Goal: Find specific page/section: Find specific page/section

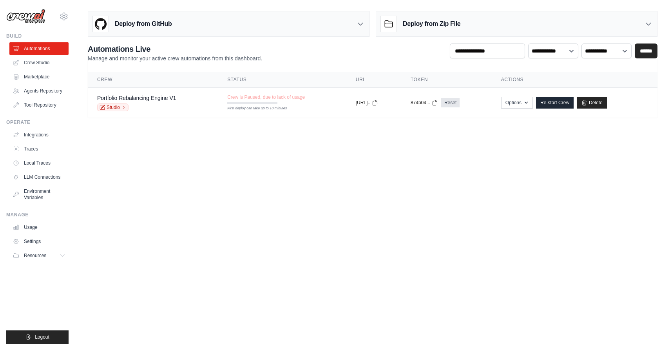
drag, startPoint x: 125, startPoint y: 167, endPoint x: 113, endPoint y: 166, distance: 11.8
click at [0, 0] on body "roybaladi@gmail.com Settings Build Automations" at bounding box center [335, 175] width 670 height 350
click at [302, 186] on body "roybaladi@gmail.com Settings Build Automations" at bounding box center [335, 175] width 670 height 350
click at [40, 63] on link "Crew Studio" at bounding box center [39, 62] width 59 height 13
